Goal: Information Seeking & Learning: Find specific page/section

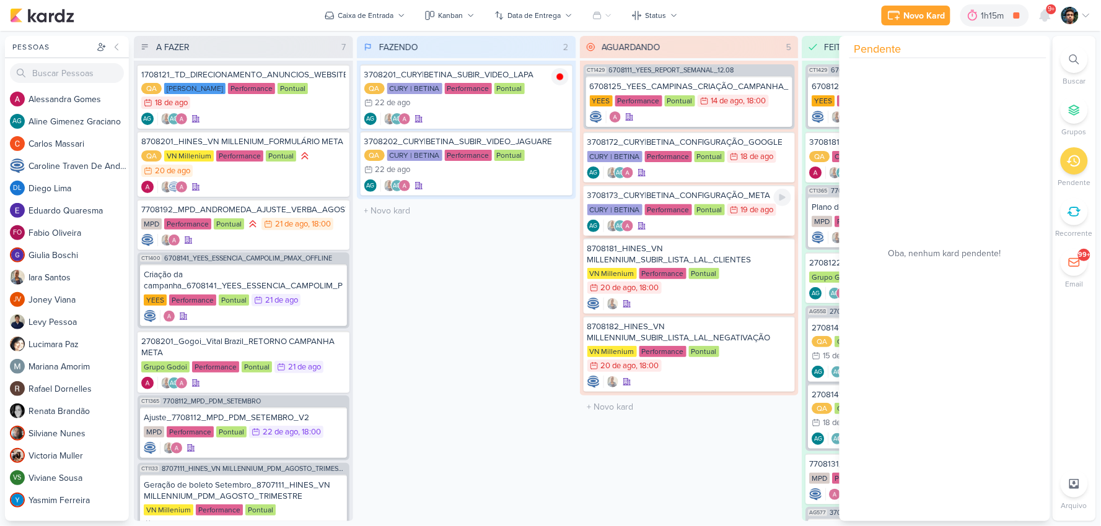
click at [712, 196] on div "3708173_CURY|BETINA_CONFIGURAÇÃO_META" at bounding box center [689, 195] width 204 height 11
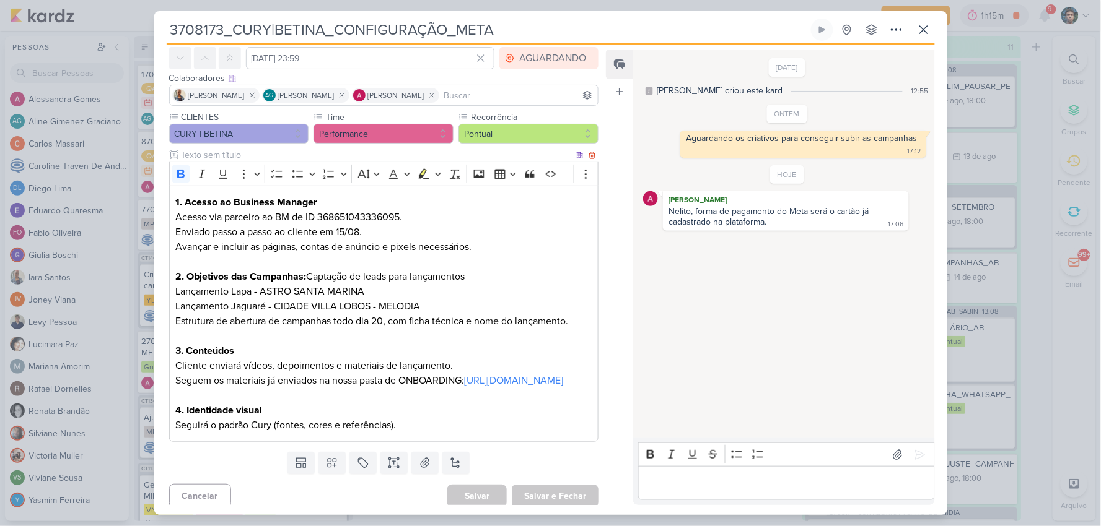
scroll to position [72, 0]
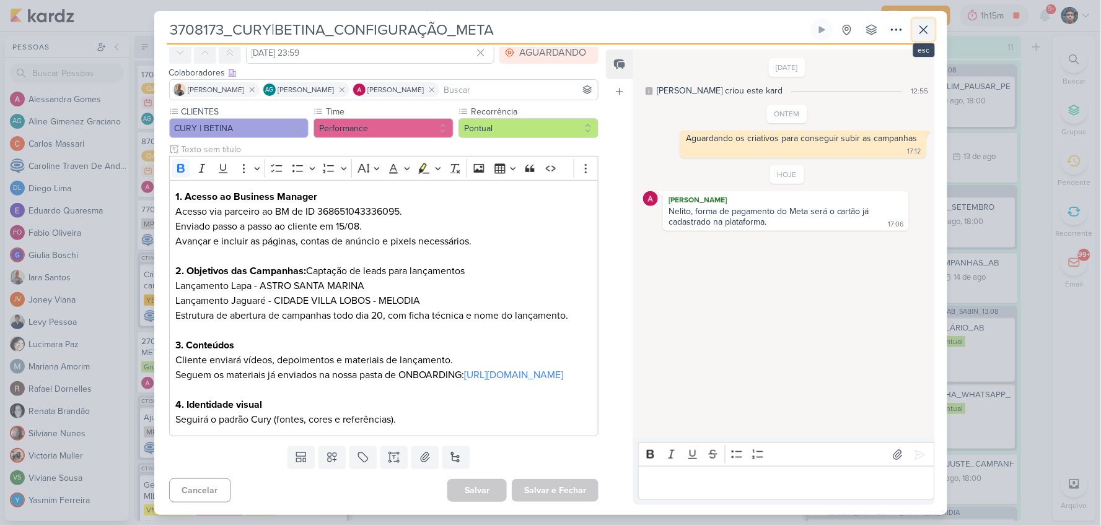
click at [912, 27] on button at bounding box center [923, 30] width 22 height 22
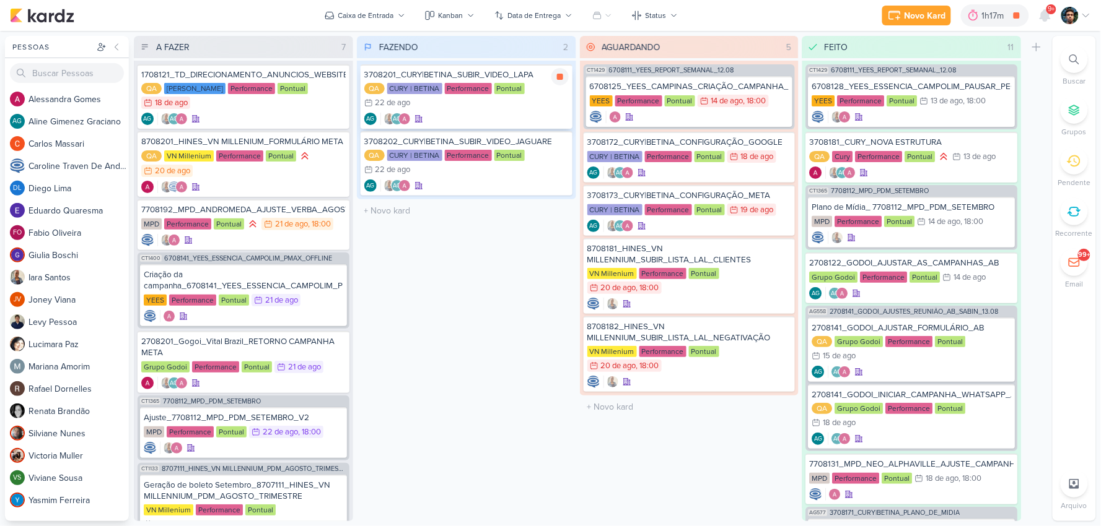
click at [497, 113] on div "AG AG" at bounding box center [466, 119] width 204 height 12
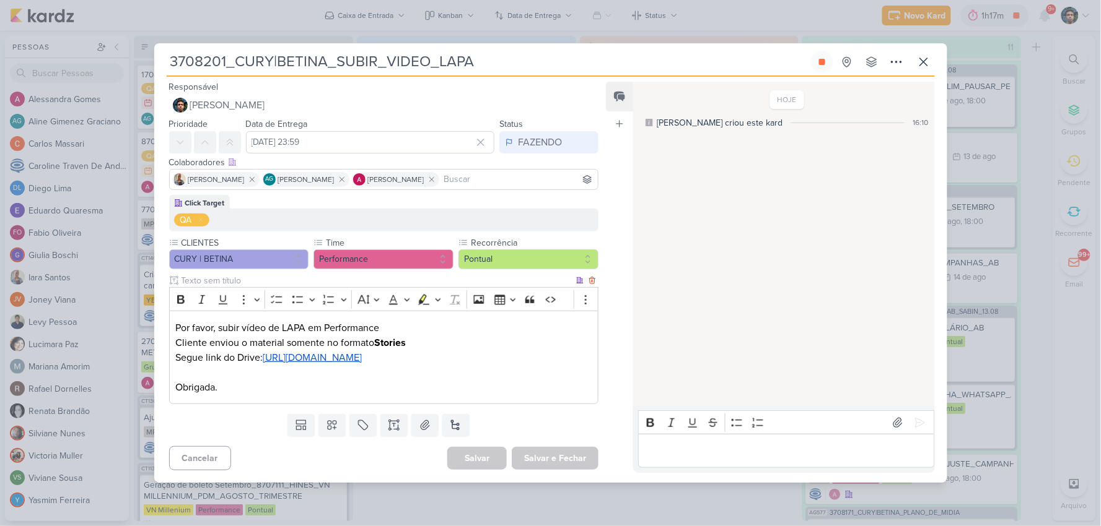
click at [351, 364] on u "[URL][DOMAIN_NAME]" at bounding box center [312, 358] width 99 height 12
click at [676, 223] on div "HOJE [PERSON_NAME] criou este kard 16:10" at bounding box center [783, 244] width 300 height 323
click at [708, 468] on div "Editor editing area: main" at bounding box center [786, 451] width 296 height 34
click at [921, 58] on icon at bounding box center [923, 61] width 7 height 7
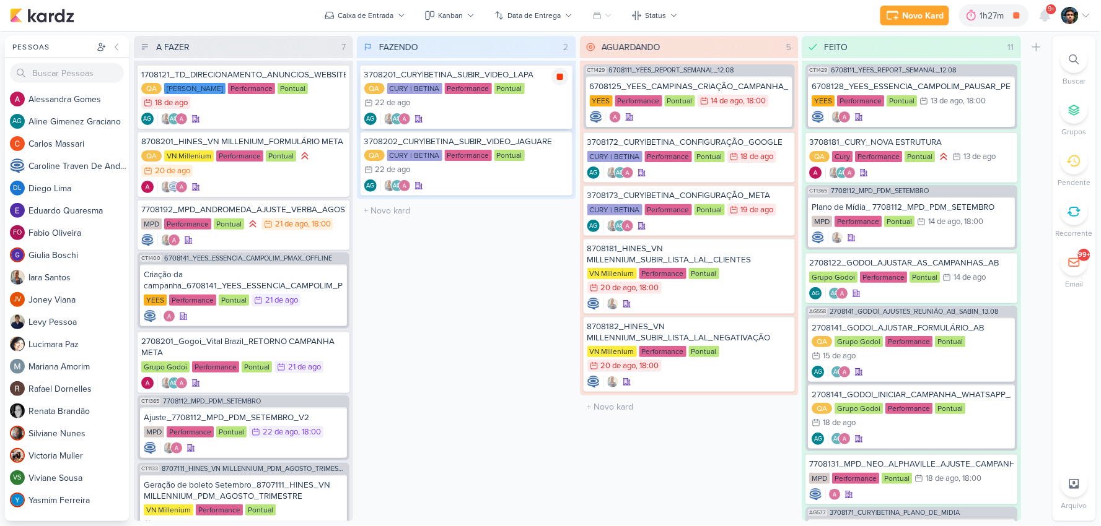
click at [561, 72] on icon at bounding box center [560, 77] width 10 height 10
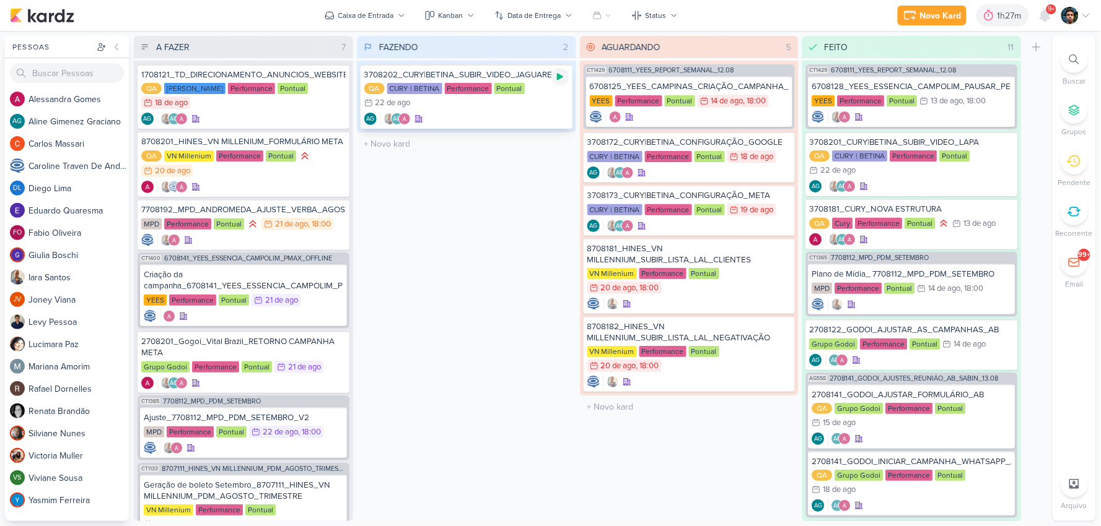
click at [559, 76] on icon at bounding box center [560, 77] width 6 height 7
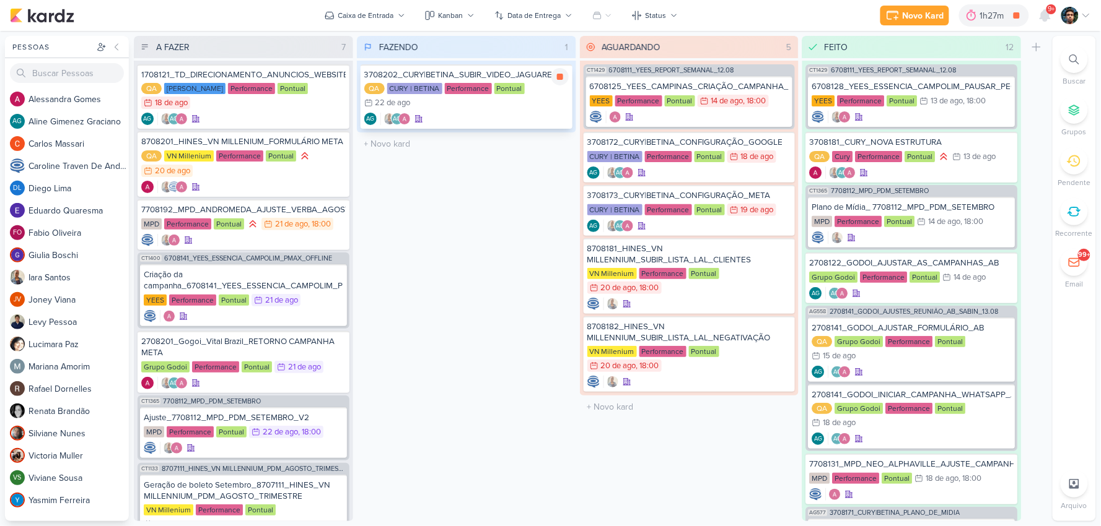
click at [540, 108] on div "QA CURY | BETINA Performance Pontual 22/8 [DATE]" at bounding box center [466, 96] width 204 height 27
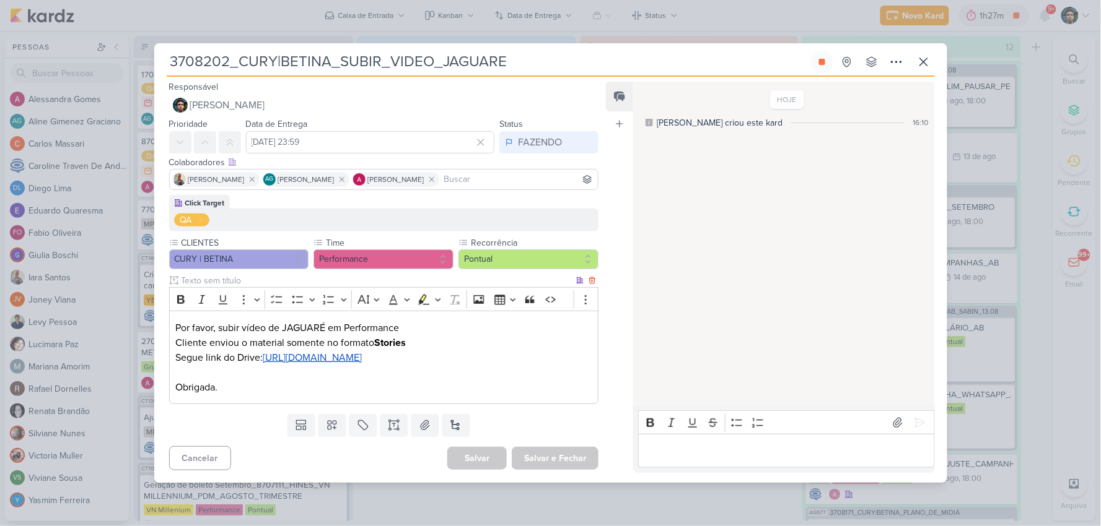
click at [362, 364] on u "[URL][DOMAIN_NAME]" at bounding box center [312, 358] width 99 height 12
click at [832, 262] on div "HOJE [PERSON_NAME] criou este kard 16:10" at bounding box center [783, 244] width 300 height 323
click at [472, 56] on input "3708202_CURY|BETINA_SUBIR_VIDEO_JAGUARE" at bounding box center [488, 62] width 642 height 22
click at [471, 56] on input "3708202_CURY|BETINA_SUBIR_VIDEO_JAGUARE" at bounding box center [488, 62] width 642 height 22
click at [471, 55] on input "3708202_CURY|BETINA_SUBIR_VIDEO_JAGUARE" at bounding box center [488, 62] width 642 height 22
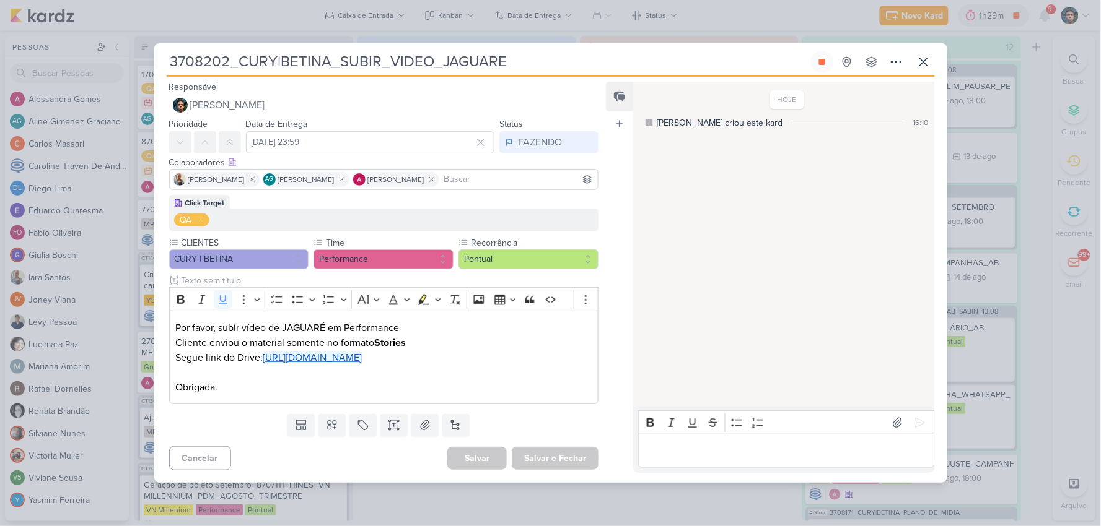
click at [473, 53] on input "3708202_CURY|BETINA_SUBIR_VIDEO_JAGUARE" at bounding box center [488, 62] width 642 height 22
click at [917, 55] on icon at bounding box center [923, 62] width 15 height 15
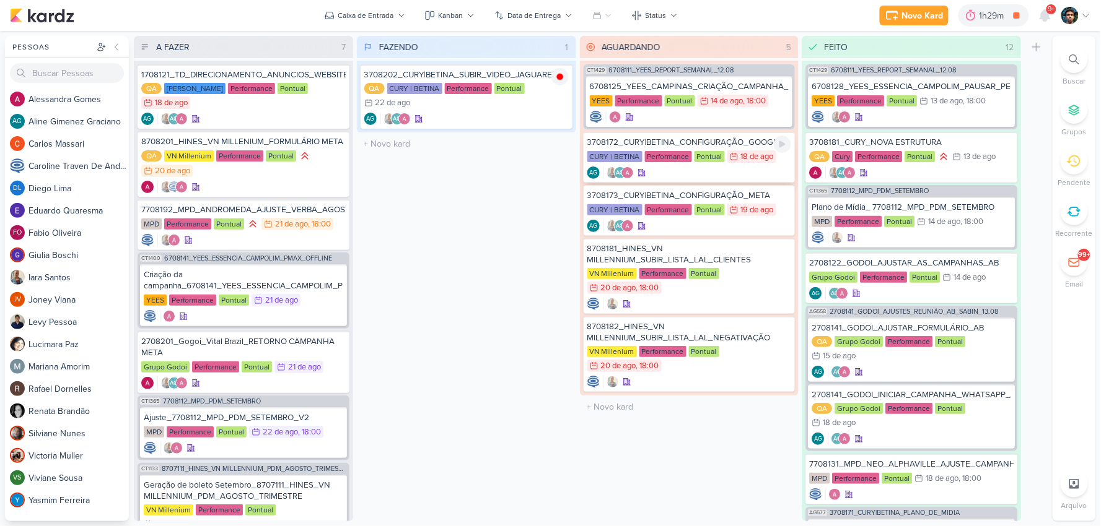
click at [733, 160] on div "18/8 [DATE]" at bounding box center [751, 157] width 49 height 12
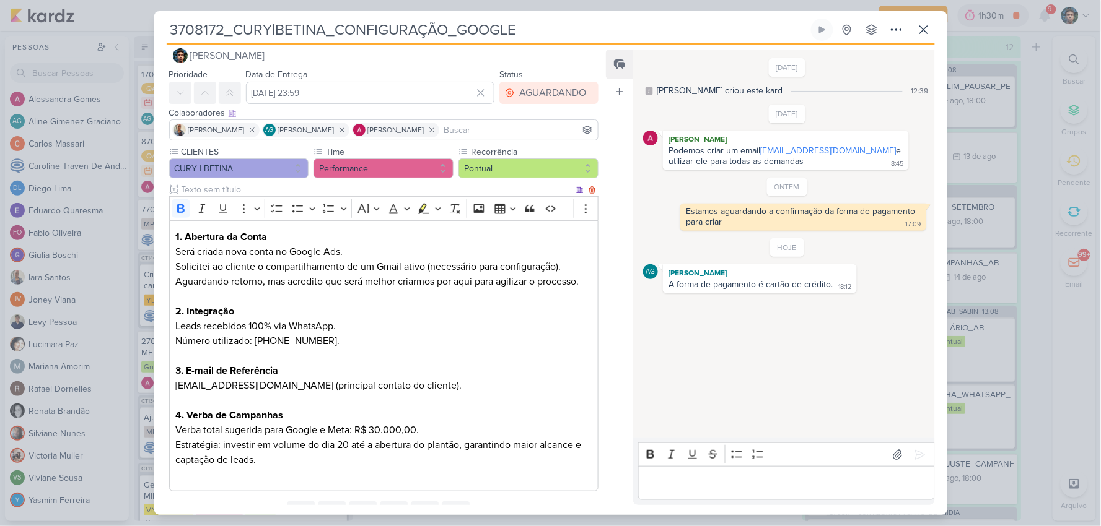
scroll to position [0, 0]
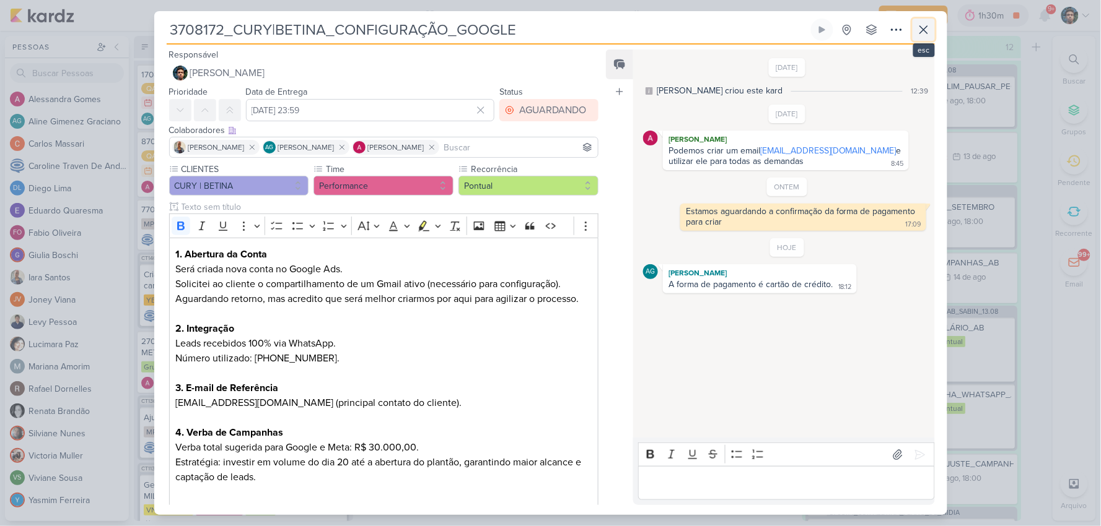
click at [927, 30] on icon at bounding box center [923, 29] width 15 height 15
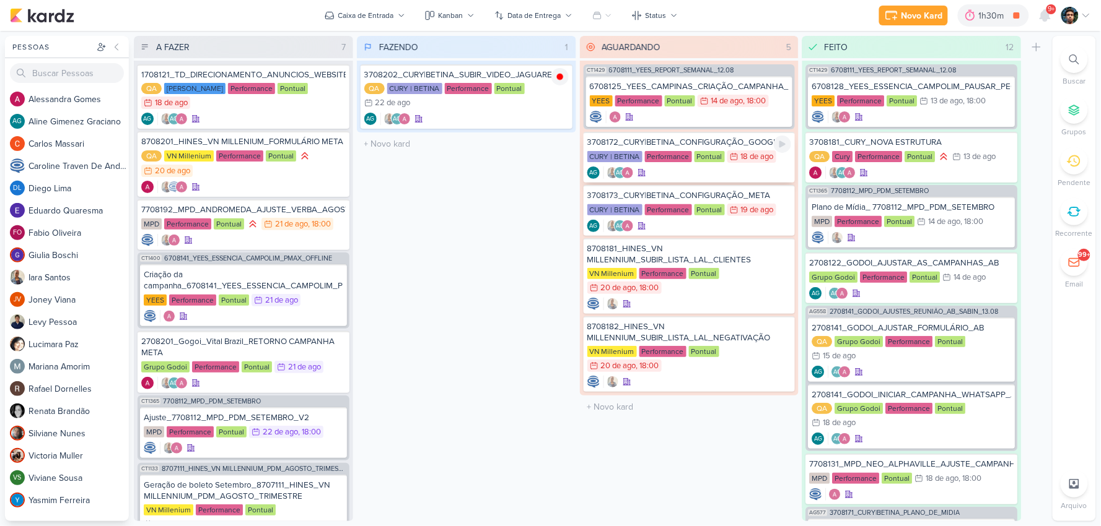
click at [728, 173] on div "AG AG" at bounding box center [689, 173] width 204 height 12
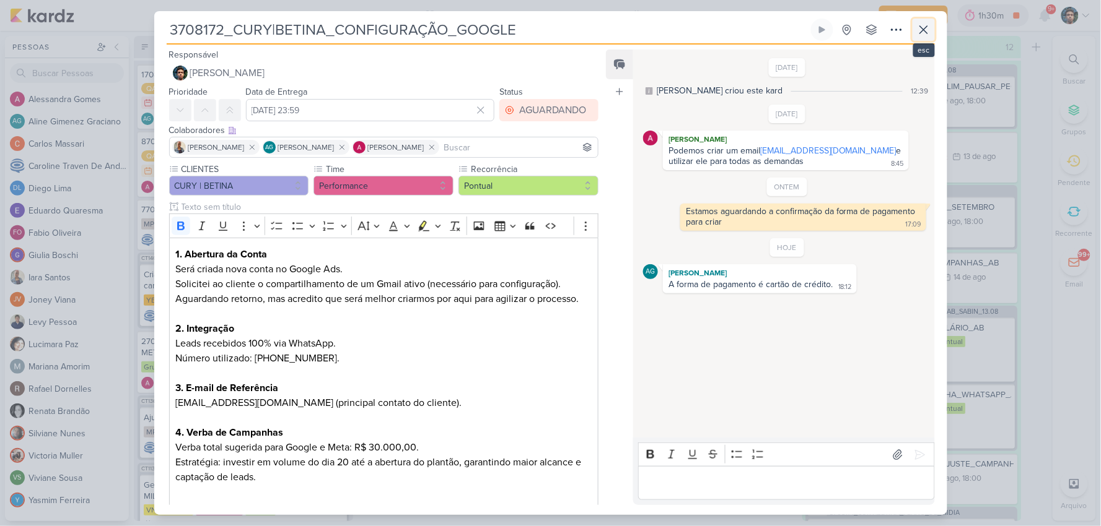
click at [922, 28] on icon at bounding box center [923, 29] width 7 height 7
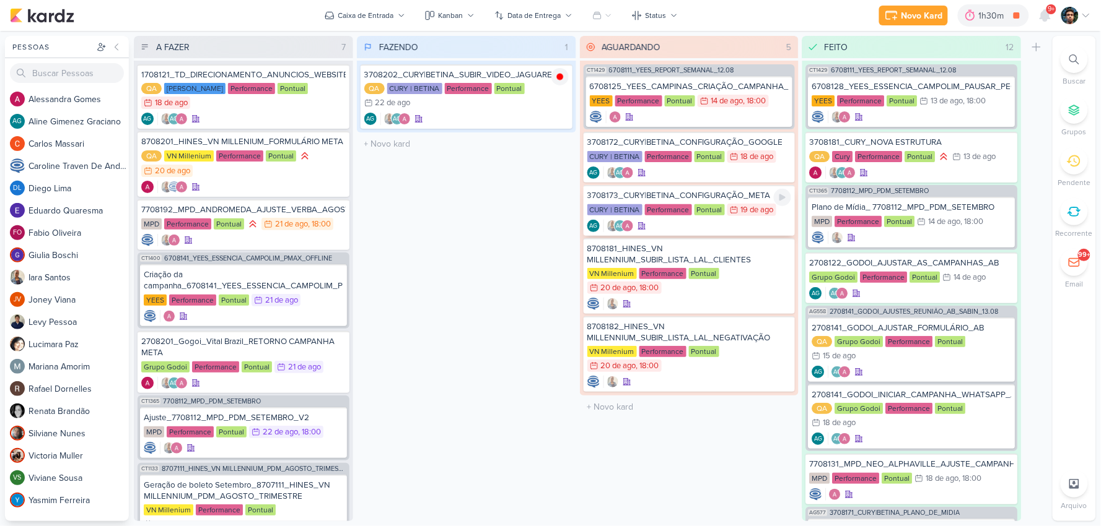
click at [710, 221] on div "AG AG" at bounding box center [689, 226] width 204 height 12
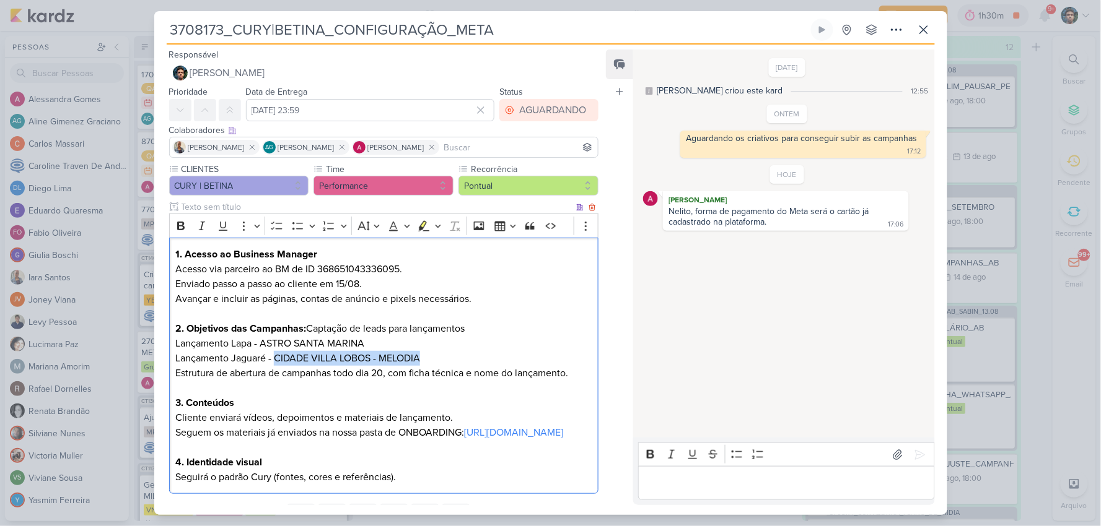
drag, startPoint x: 277, startPoint y: 355, endPoint x: 429, endPoint y: 364, distance: 152.0
click at [429, 364] on p "Lançamento Jaguaré - CIDADE VILLA LOBOS - MELODIA" at bounding box center [383, 358] width 416 height 15
copy p "CIDADE VILLA LOBOS - MELODIA"
click at [917, 27] on icon at bounding box center [923, 29] width 15 height 15
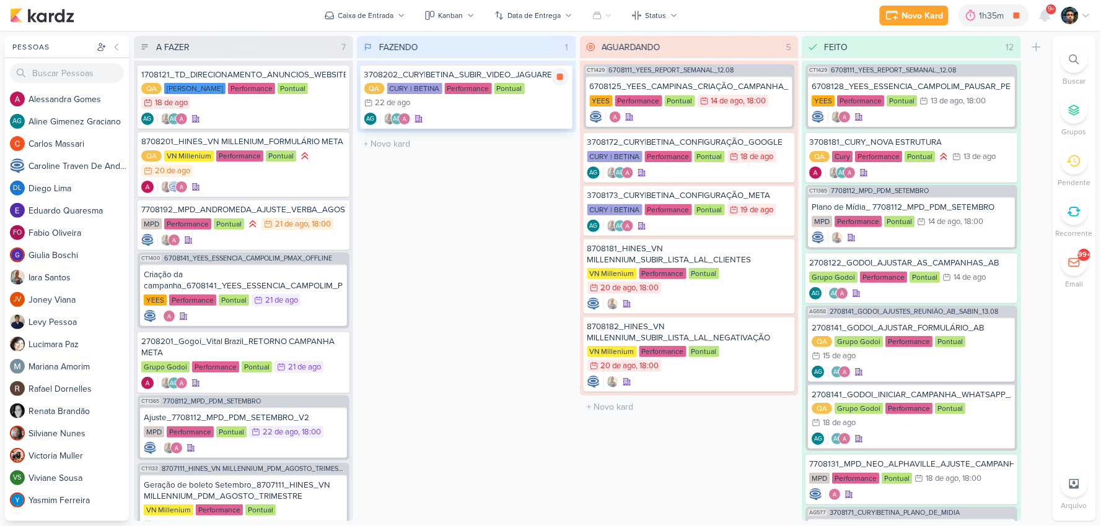
click at [493, 122] on div "AG AG" at bounding box center [466, 119] width 204 height 12
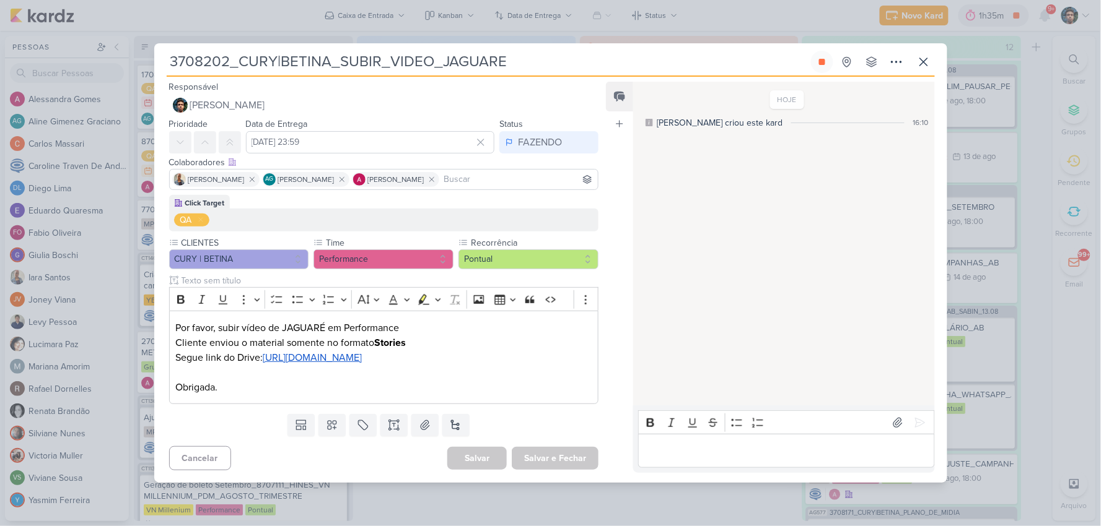
click at [690, 459] on p "Editor editing area: main" at bounding box center [786, 451] width 283 height 15
drag, startPoint x: 918, startPoint y: 429, endPoint x: 928, endPoint y: 338, distance: 91.6
click at [919, 427] on icon at bounding box center [919, 422] width 9 height 9
click at [927, 55] on icon at bounding box center [923, 62] width 15 height 15
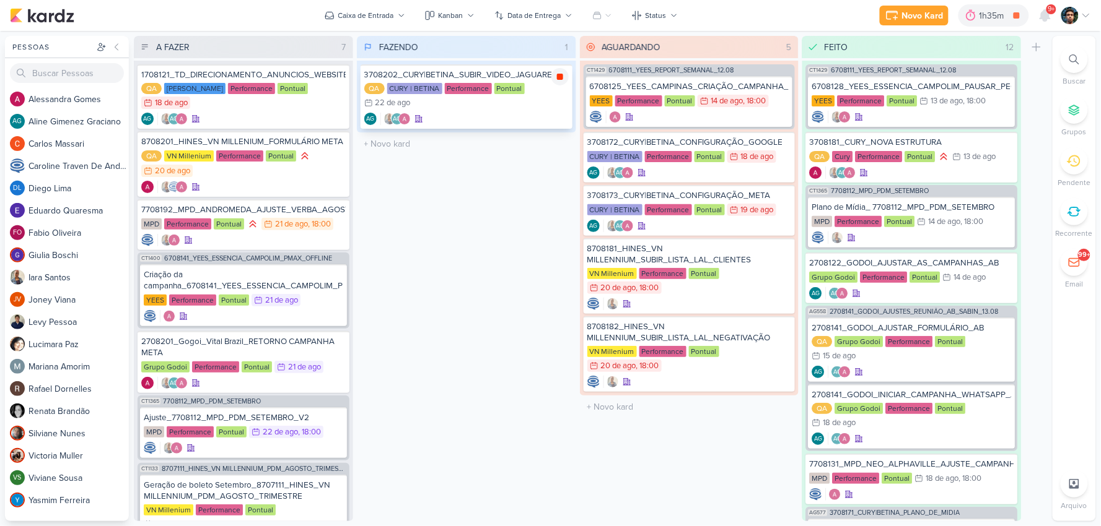
click at [556, 75] on icon at bounding box center [560, 77] width 10 height 10
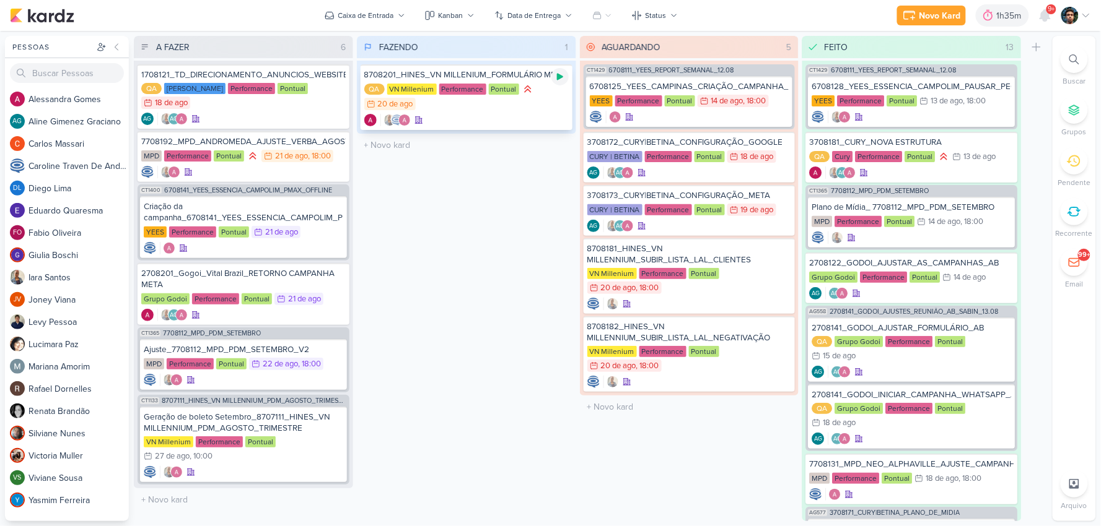
click at [561, 75] on icon at bounding box center [560, 77] width 6 height 7
click at [536, 121] on div at bounding box center [466, 120] width 204 height 12
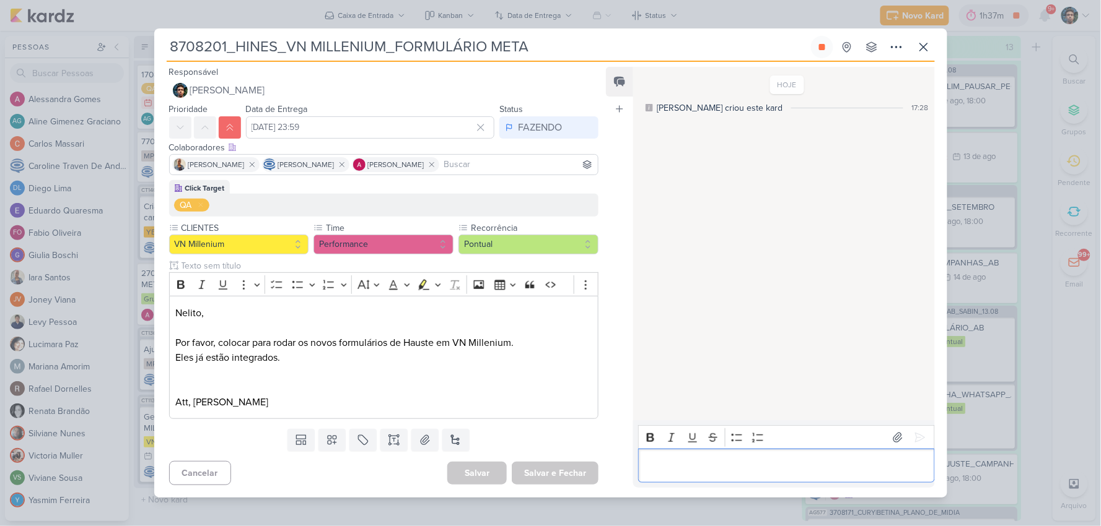
click at [702, 470] on p "Editor editing area: main" at bounding box center [786, 466] width 283 height 15
click at [922, 48] on icon at bounding box center [923, 46] width 7 height 7
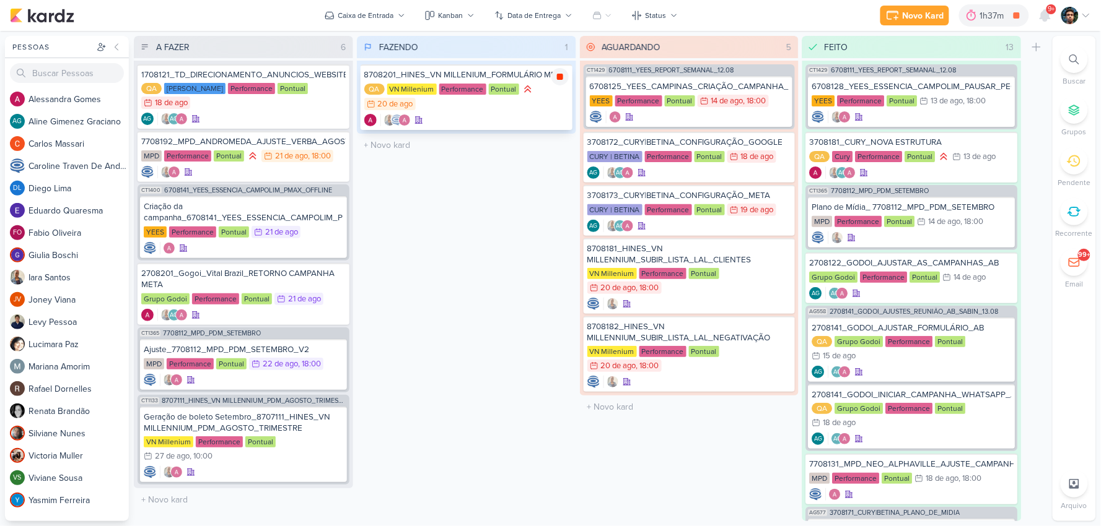
click at [567, 72] on div at bounding box center [559, 76] width 17 height 17
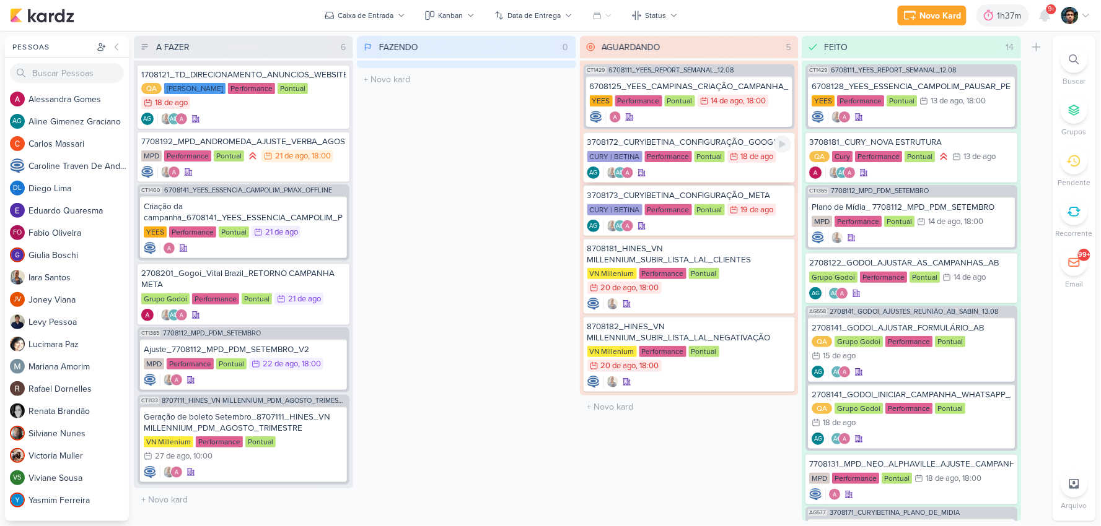
click at [727, 177] on div "AG AG" at bounding box center [689, 173] width 204 height 12
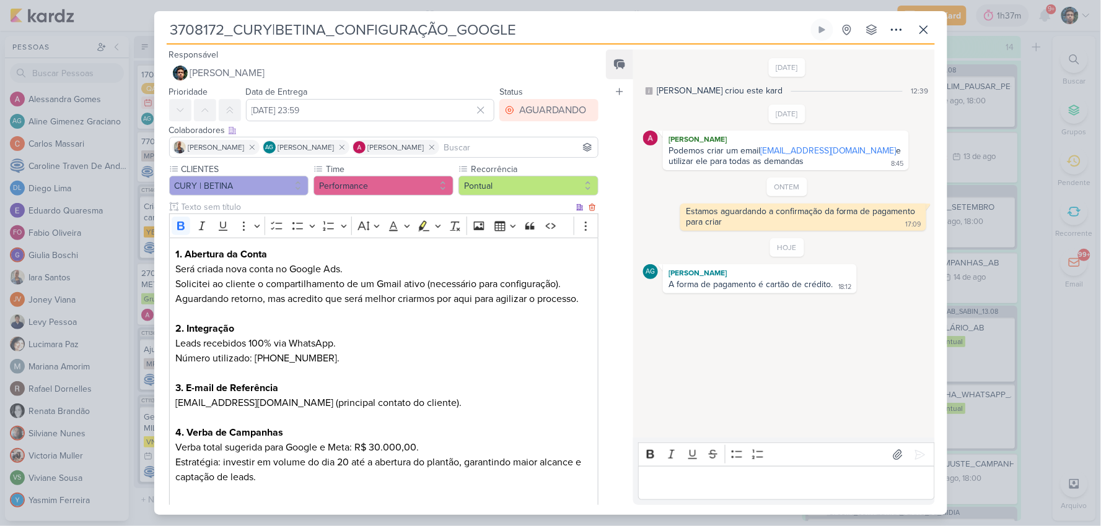
scroll to position [72, 0]
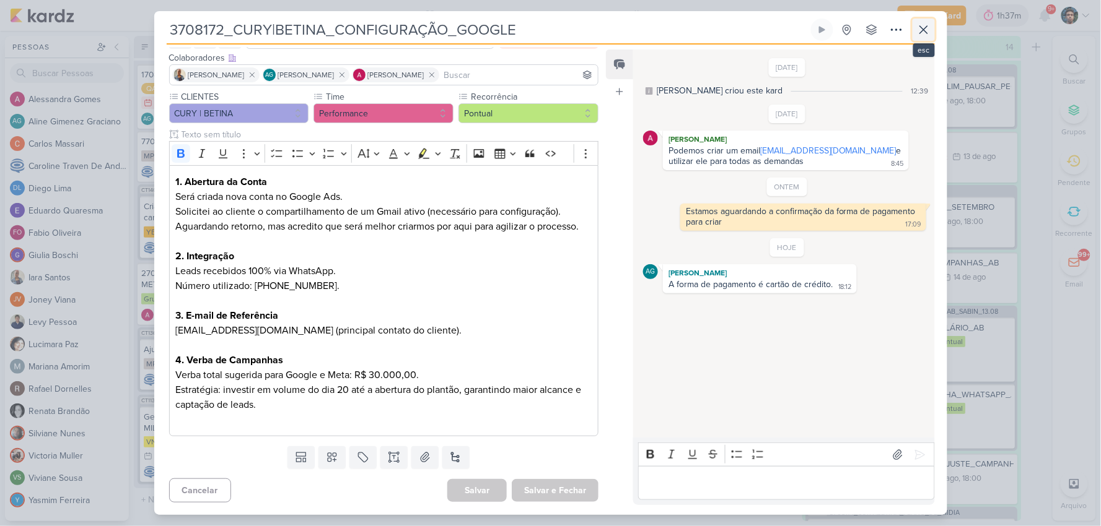
click at [925, 28] on icon at bounding box center [923, 29] width 7 height 7
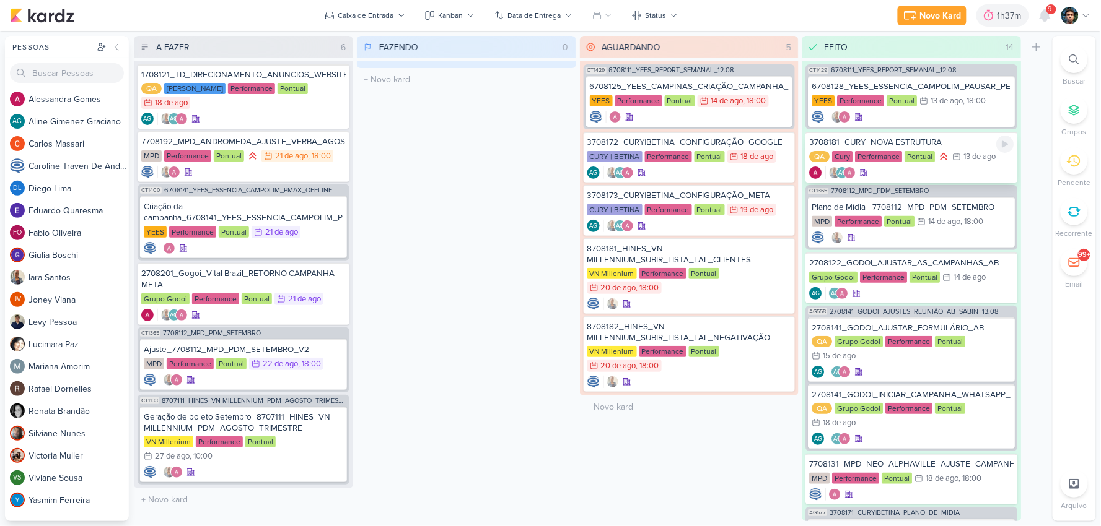
click at [959, 168] on div "AG" at bounding box center [912, 173] width 204 height 12
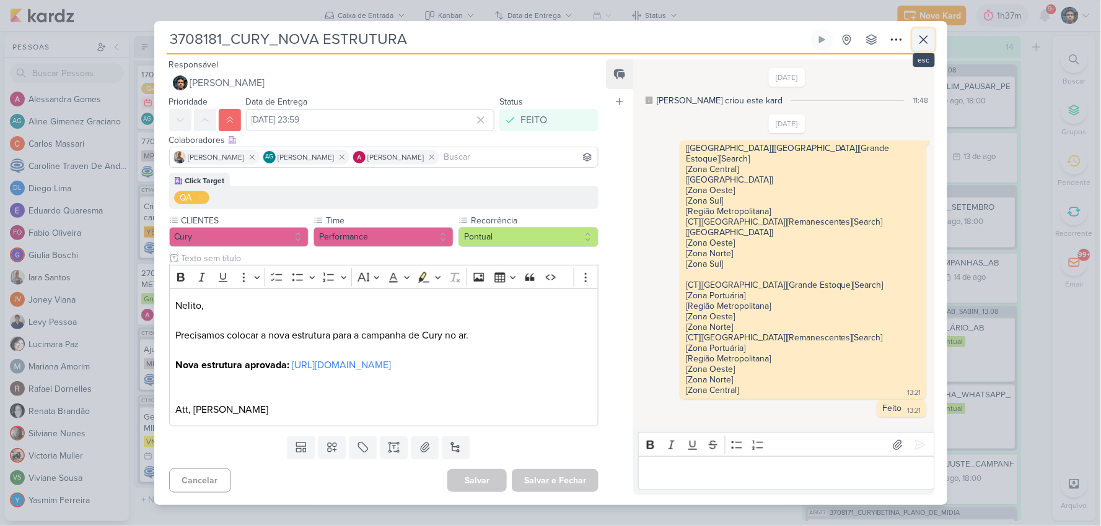
click at [917, 33] on icon at bounding box center [923, 39] width 15 height 15
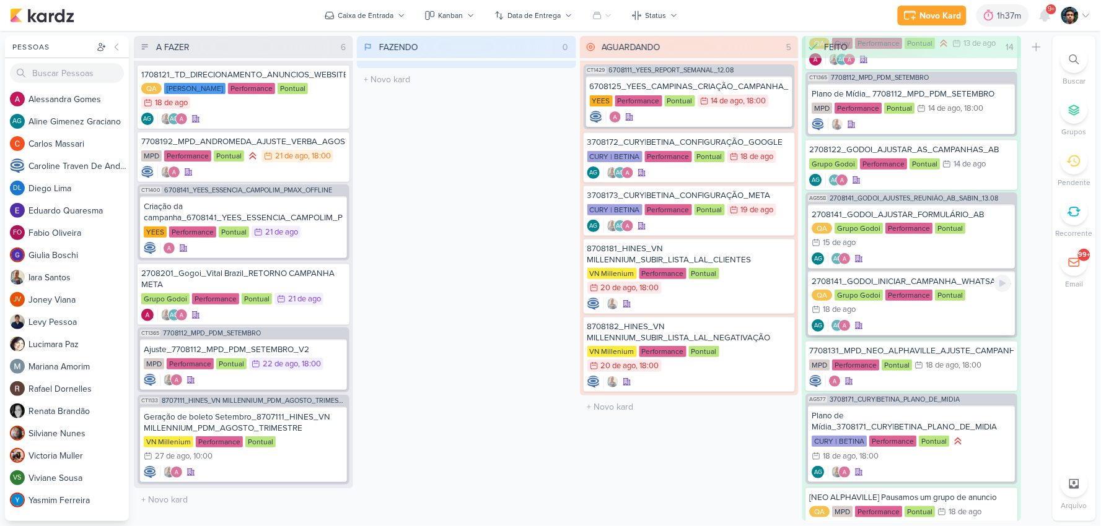
scroll to position [138, 0]
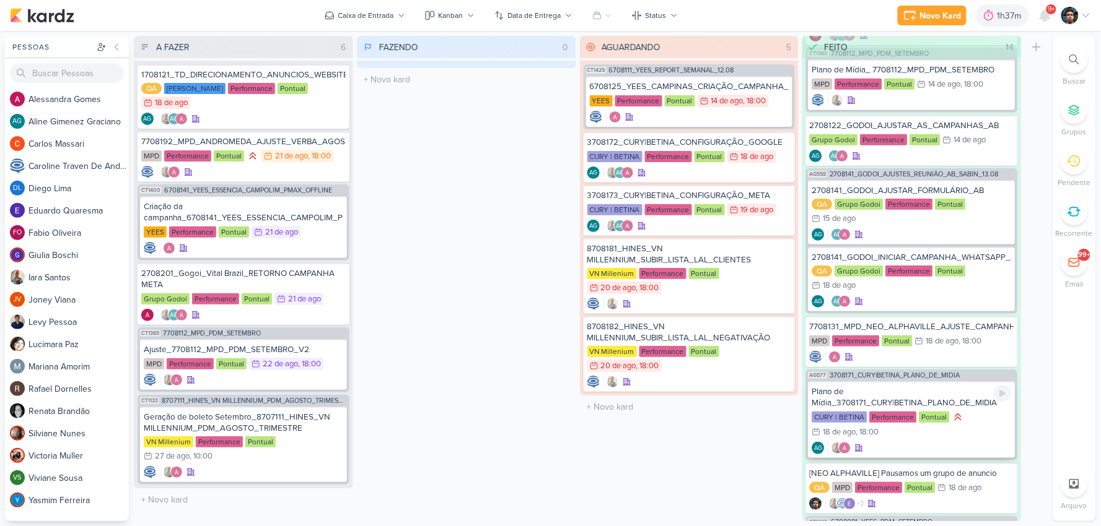
click at [964, 409] on div "Plano de Mídia_3708171_CURY|BETINA_PLANO_DE_MIDIA CURY | BETINA Performance Pon…" at bounding box center [911, 420] width 207 height 77
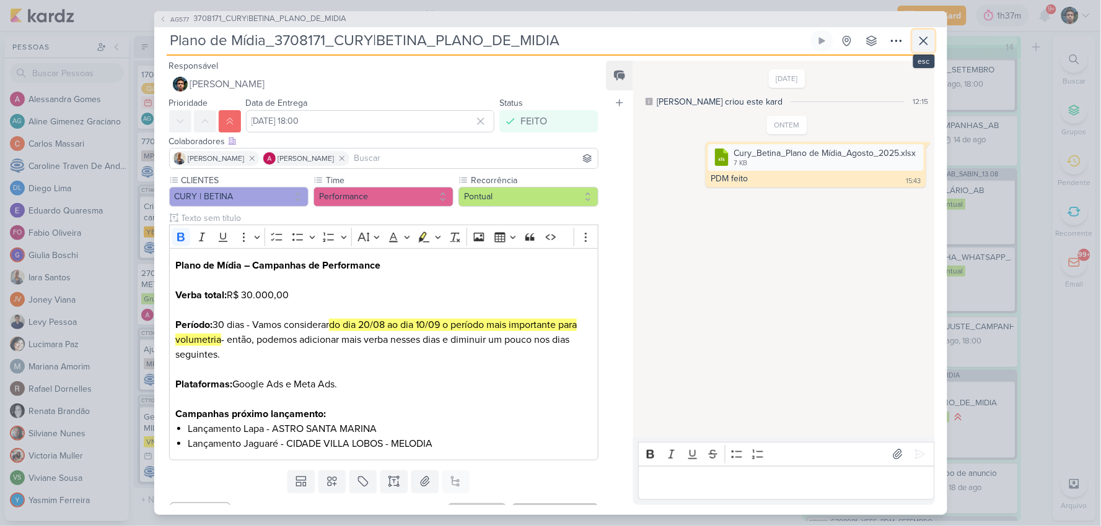
click at [920, 46] on icon at bounding box center [923, 40] width 15 height 15
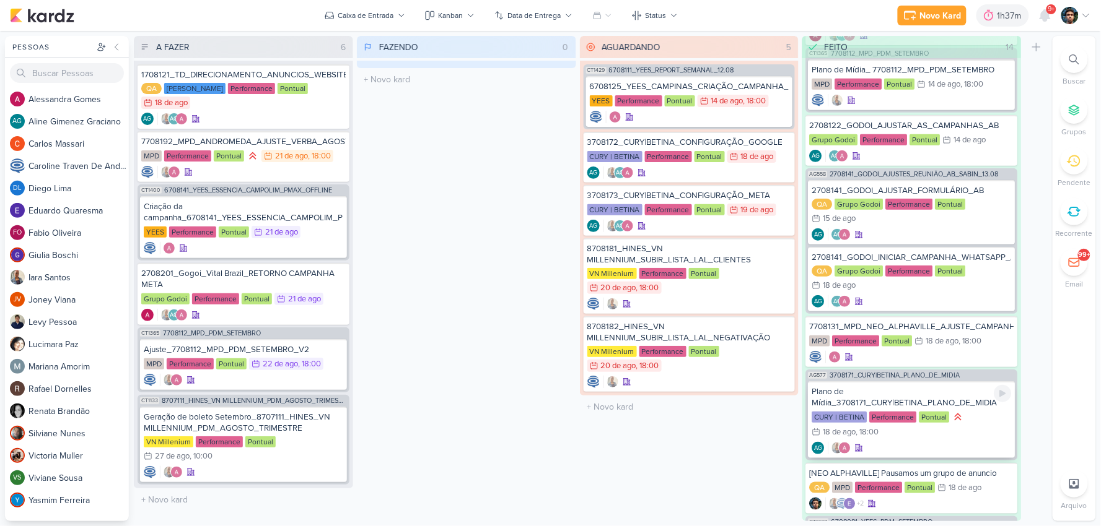
click at [976, 411] on div "CURY | BETINA Performance Pontual 18/8 [DATE] 18:00" at bounding box center [911, 425] width 199 height 28
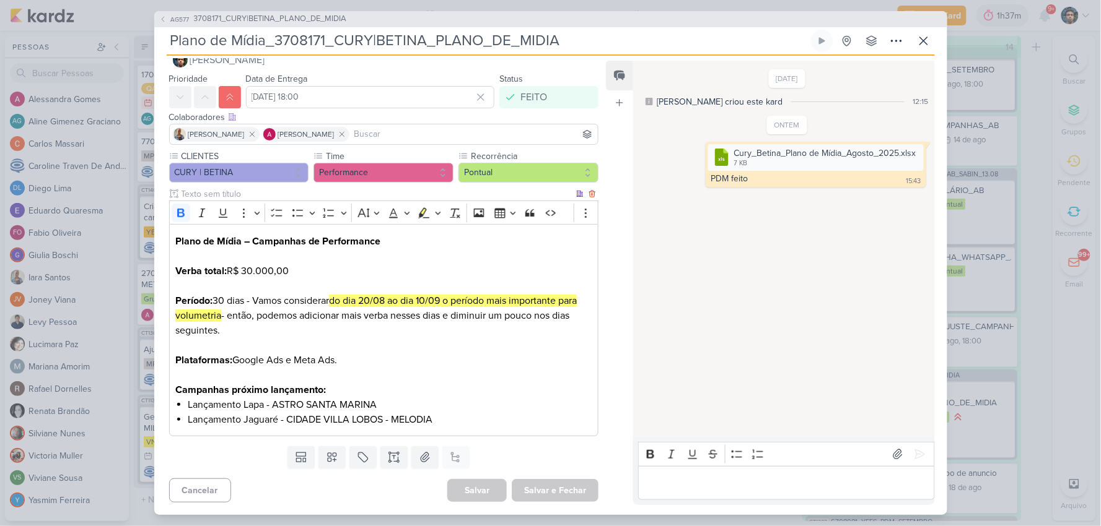
scroll to position [0, 0]
